Goal: Book appointment/travel/reservation

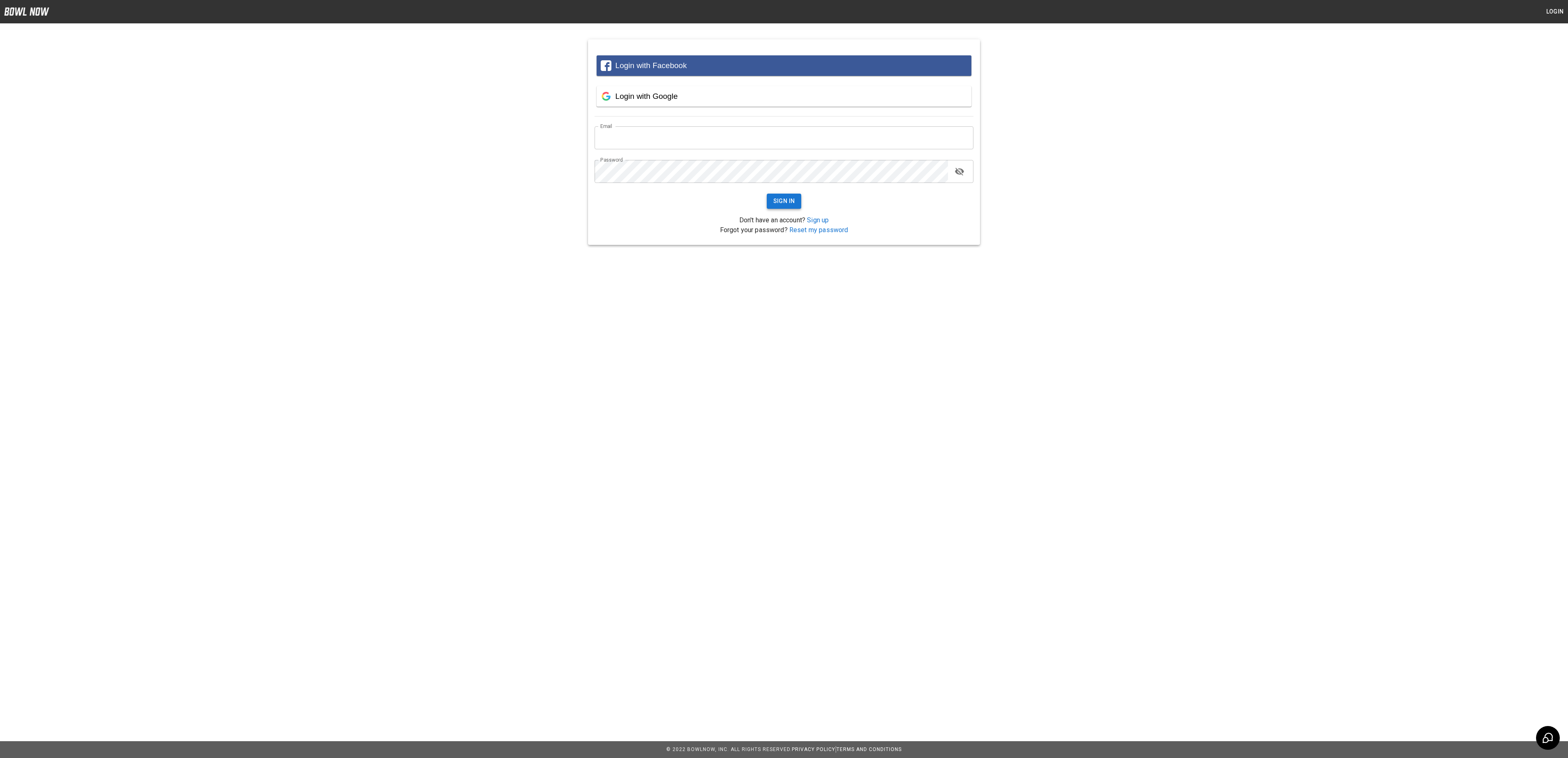
type input "**********"
click at [789, 203] on button "Sign In" at bounding box center [784, 201] width 35 height 15
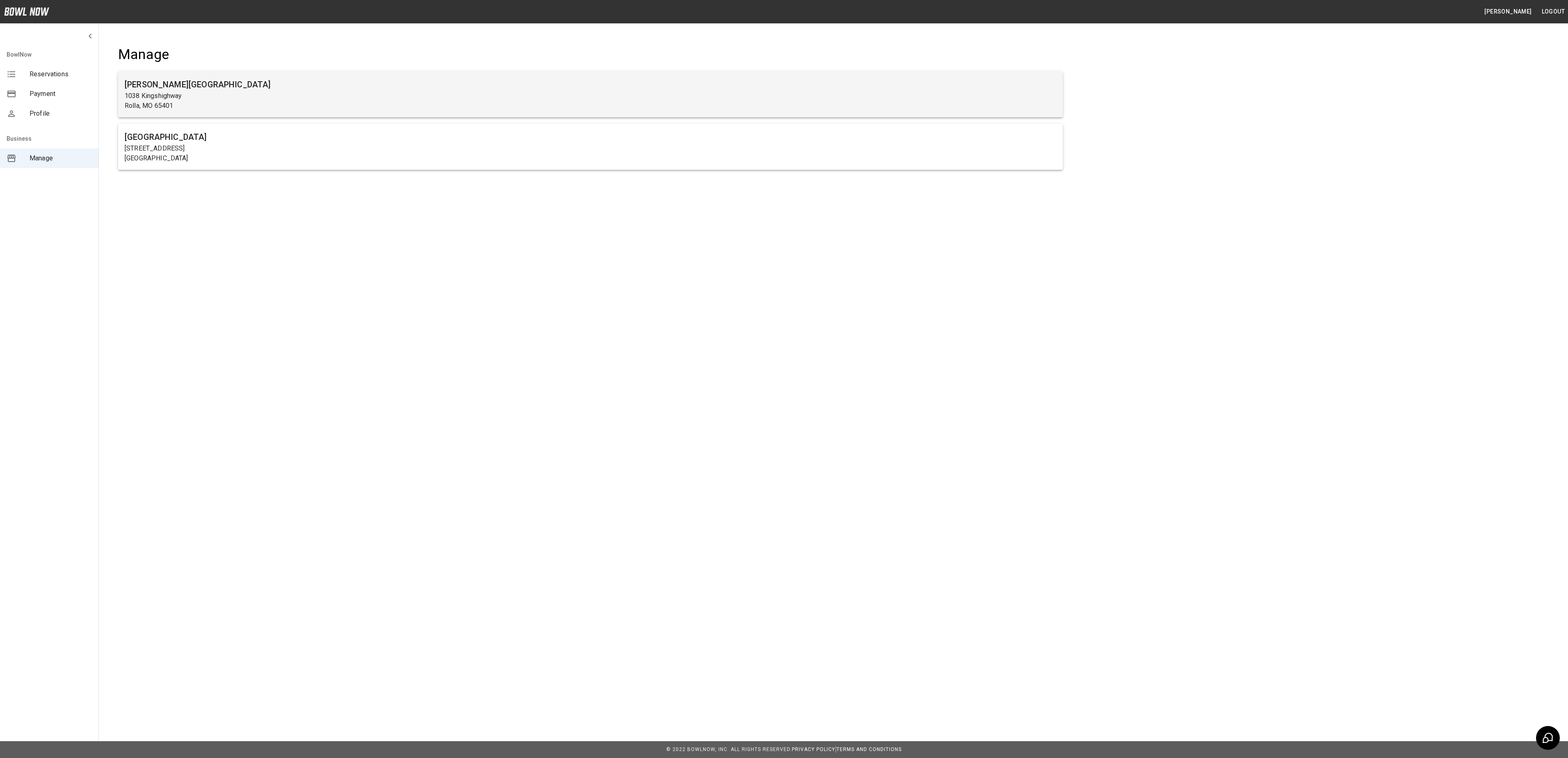
click at [475, 105] on p "Rolla, MO 65401" at bounding box center [590, 106] width 932 height 10
